Goal: Information Seeking & Learning: Learn about a topic

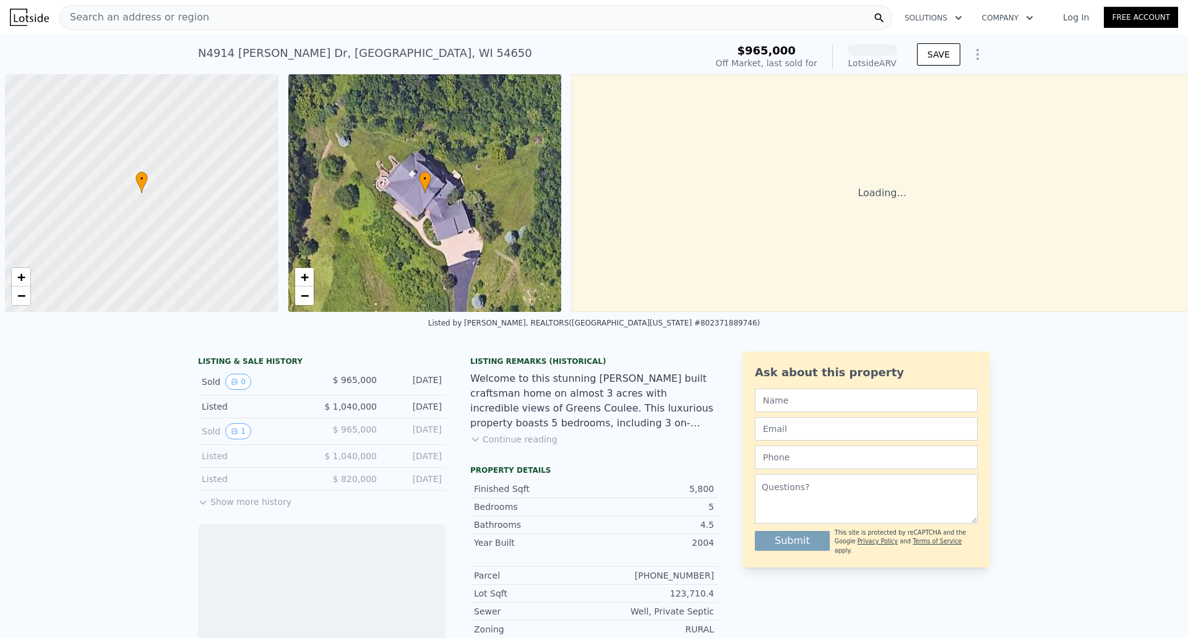
scroll to position [0, 5]
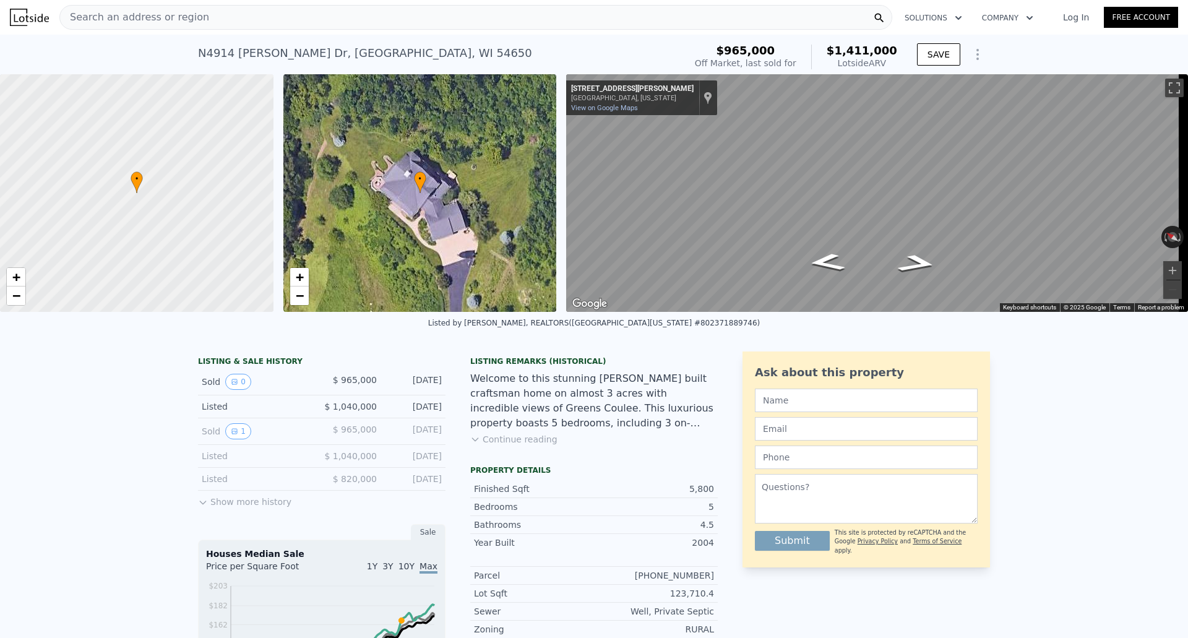
click at [204, 508] on button "Show more history" at bounding box center [244, 499] width 93 height 17
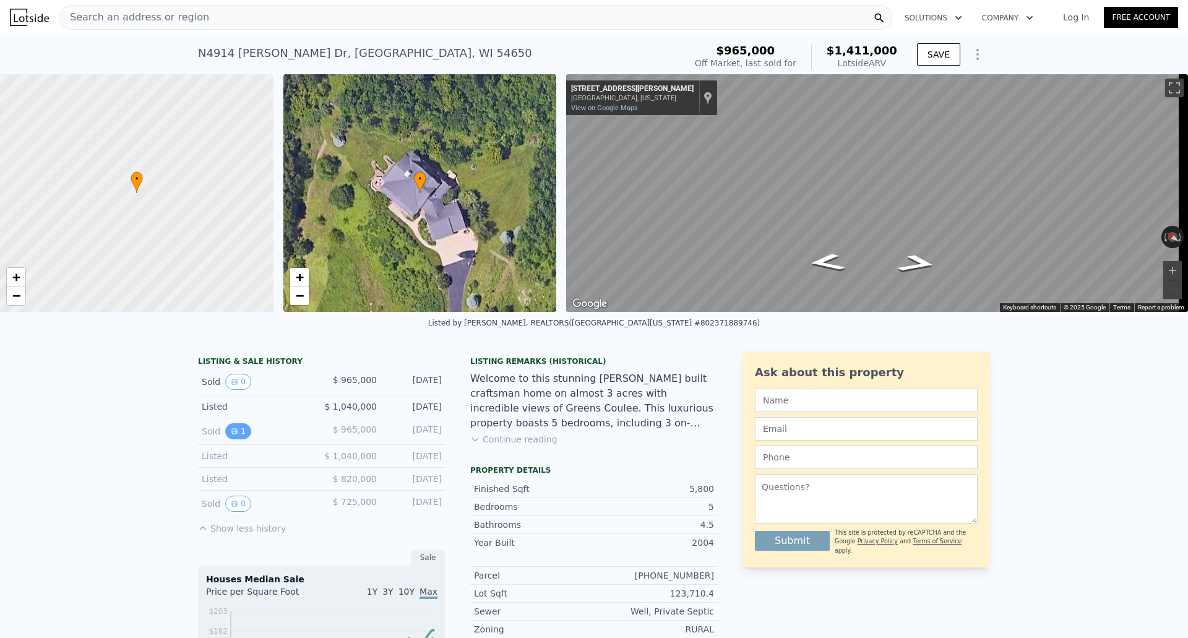
click at [231, 435] on icon "View historical data" at bounding box center [234, 431] width 7 height 7
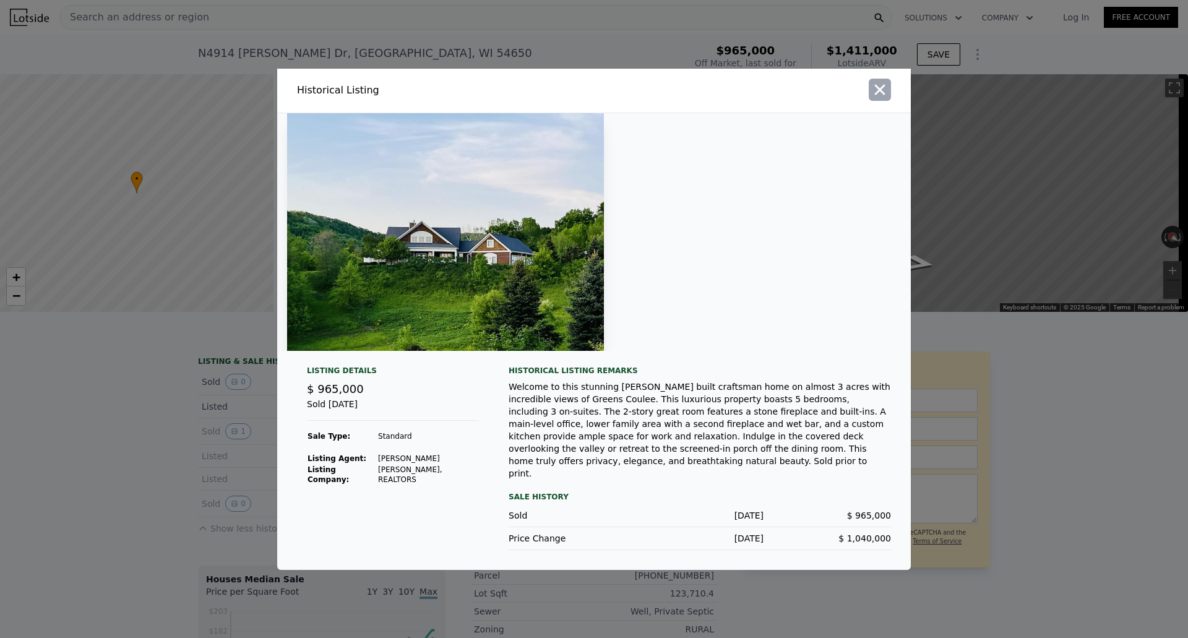
click at [882, 101] on button "button" at bounding box center [880, 90] width 22 height 22
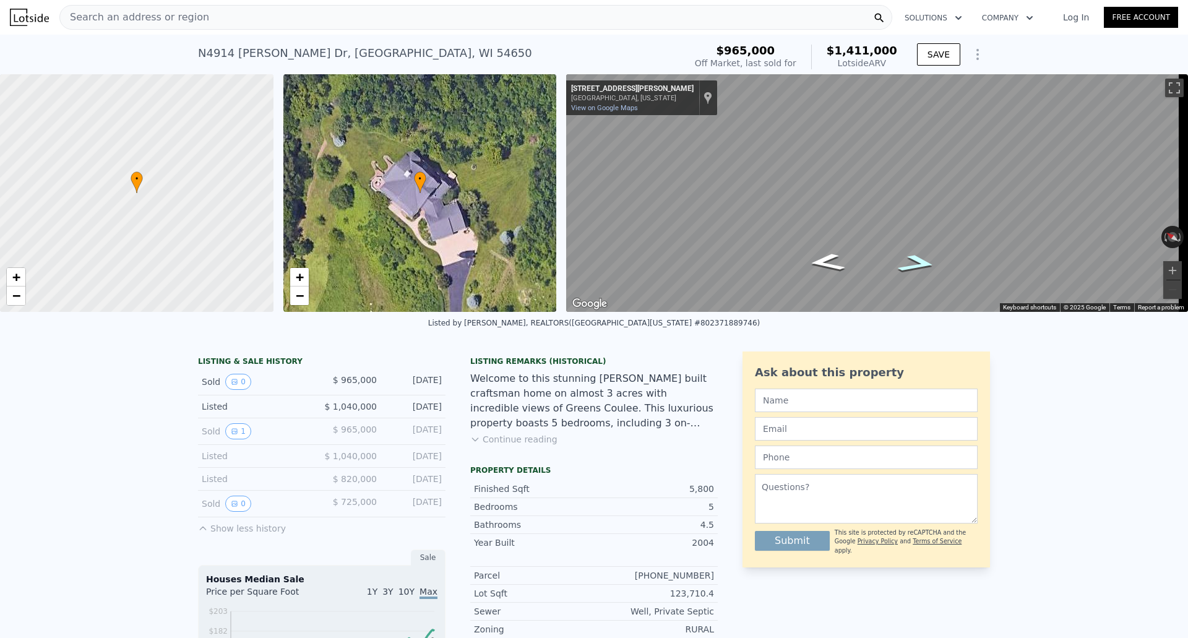
click at [907, 264] on icon "Go South, Clifford Dr" at bounding box center [917, 263] width 73 height 27
click at [828, 263] on icon "Go North, Clifford Dr" at bounding box center [827, 256] width 73 height 27
click at [828, 262] on icon "Go Northwest, Clifford Dr" at bounding box center [826, 262] width 67 height 26
drag, startPoint x: 842, startPoint y: 53, endPoint x: 892, endPoint y: 58, distance: 50.9
click at [892, 57] on span "$1,411,000" at bounding box center [862, 50] width 71 height 13
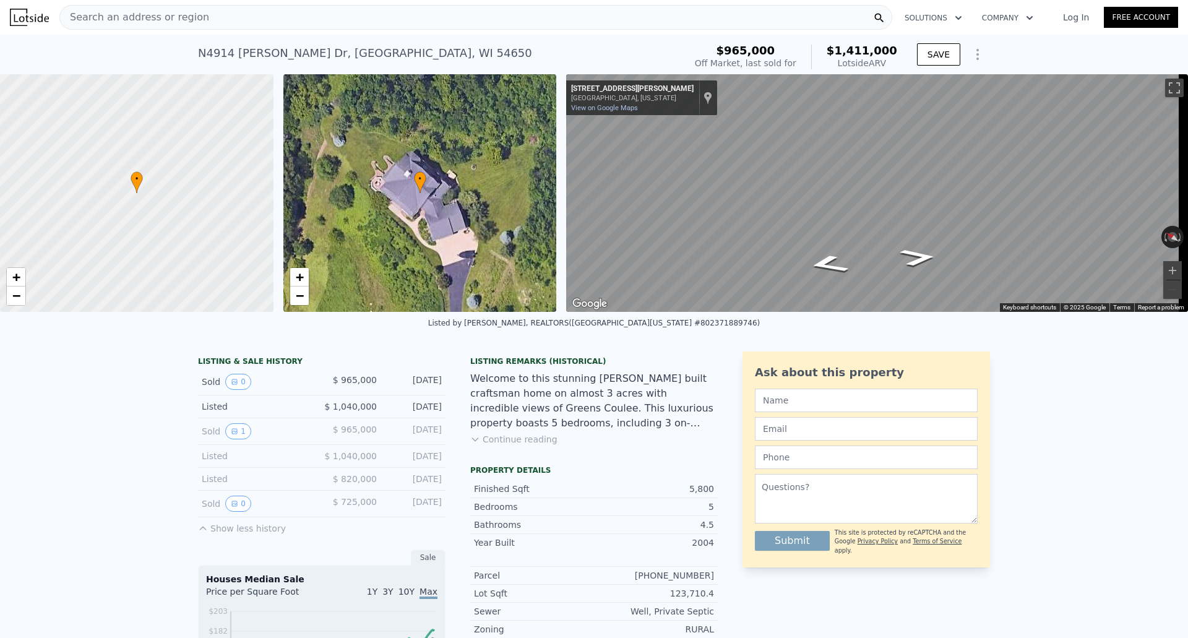
click at [1053, 51] on div "[STREET_ADDRESS][PERSON_NAME] Sold [DATE] for $965k (~ARV $1.411m ) $965,000 Of…" at bounding box center [594, 55] width 1188 height 40
